Goal: Transaction & Acquisition: Purchase product/service

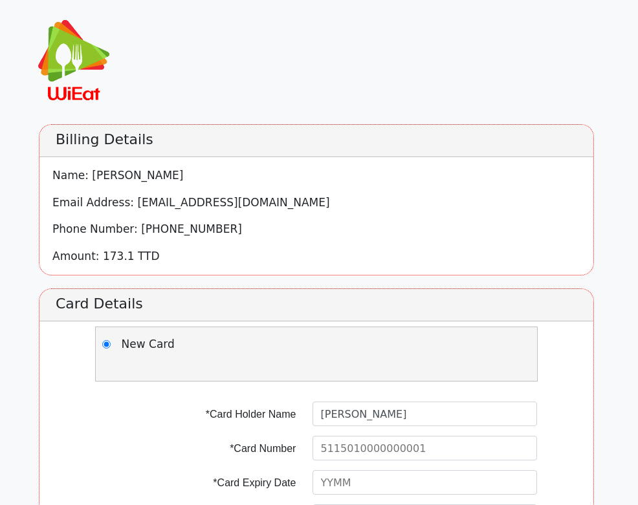
scroll to position [127, 0]
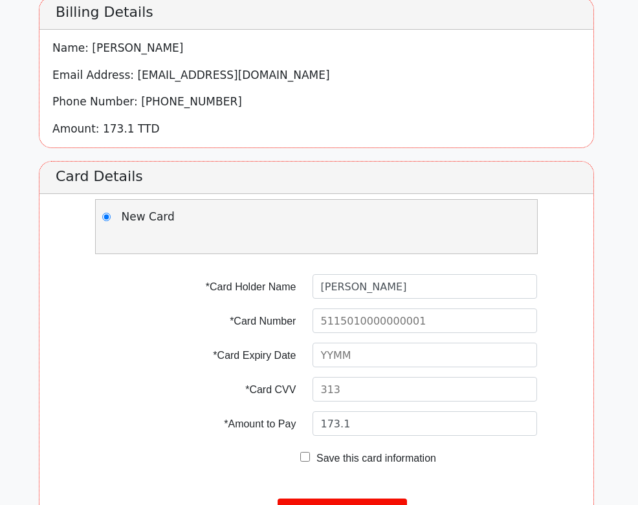
type input "[PERSON_NAME]"
click at [408, 322] on input "text" at bounding box center [424, 321] width 225 height 25
type input "[CREDIT_CARD_NUMBER]"
click at [389, 356] on input "text" at bounding box center [424, 355] width 225 height 25
type input "1127"
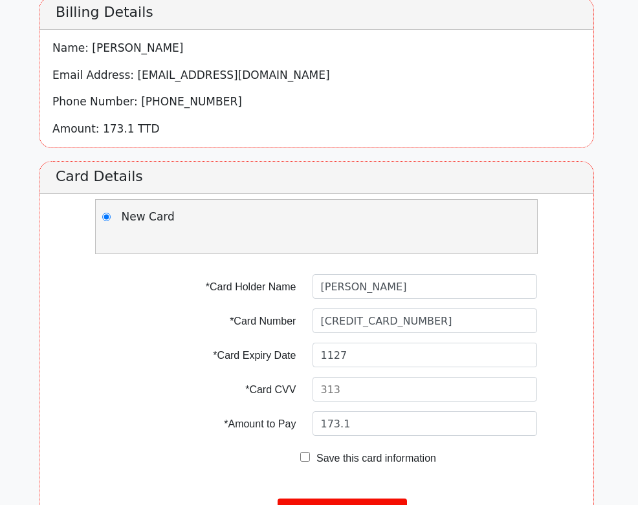
click at [388, 389] on input "text" at bounding box center [424, 389] width 225 height 25
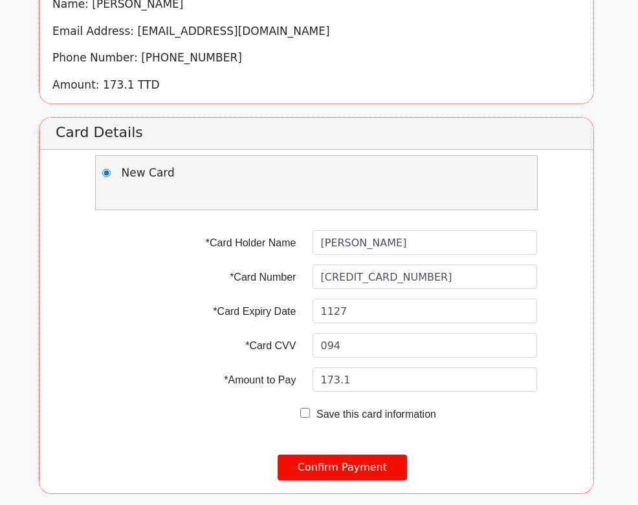
scroll to position [177, 1]
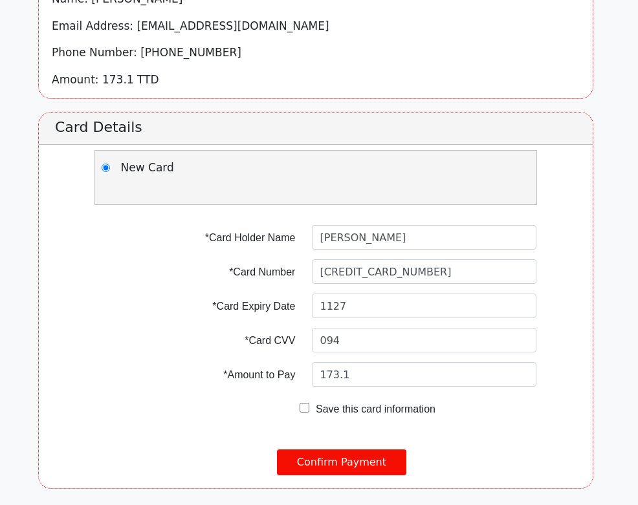
type input "094"
click at [322, 459] on input "Confirm Payment" at bounding box center [341, 463] width 129 height 26
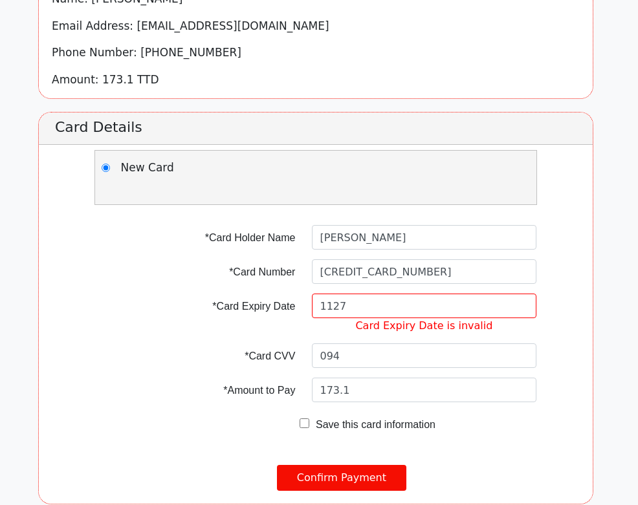
click at [351, 307] on input "1127" at bounding box center [424, 306] width 225 height 25
type input "1"
type input "2711"
click at [355, 479] on input "Confirm Payment" at bounding box center [341, 478] width 129 height 26
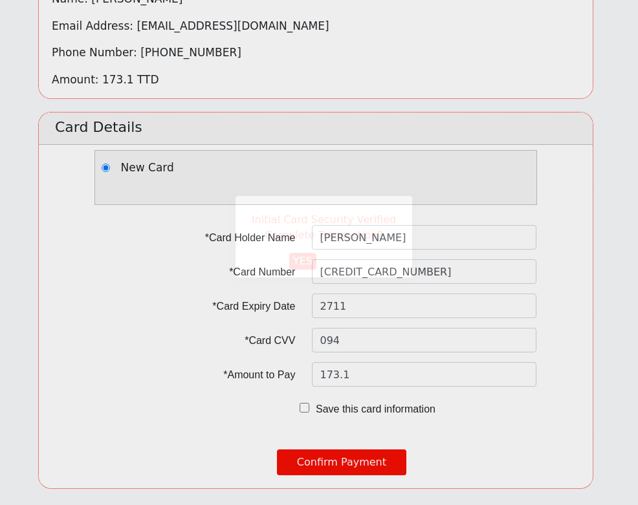
scroll to position [0, 0]
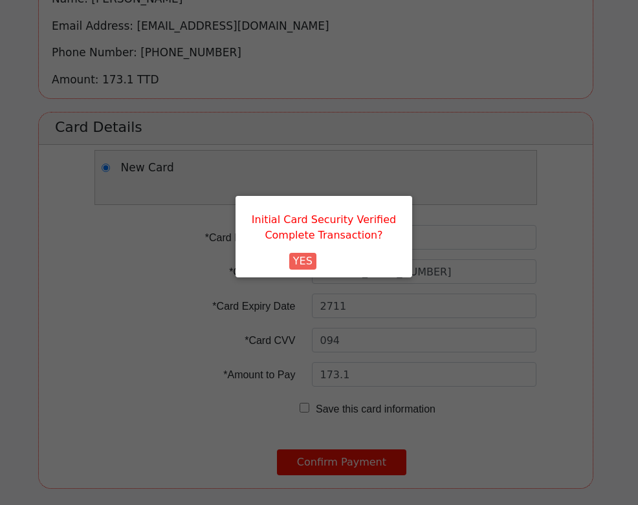
click at [308, 263] on button "YES" at bounding box center [302, 261] width 27 height 17
